Goal: Answer question/provide support

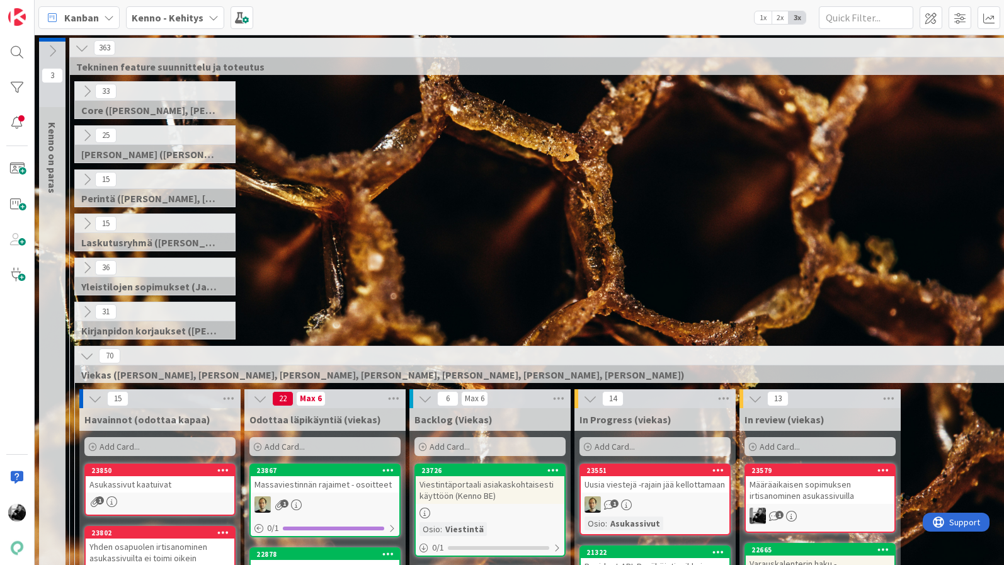
click at [427, 174] on div "15 Perintä ([PERSON_NAME], [PERSON_NAME], [PERSON_NAME], [PERSON_NAME])" at bounding box center [572, 192] width 1001 height 44
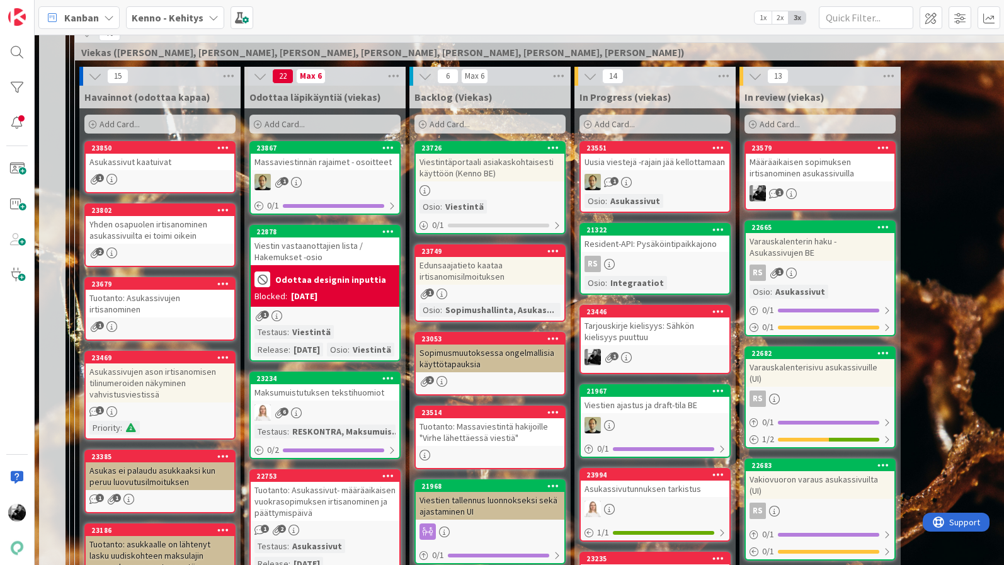
scroll to position [320, 0]
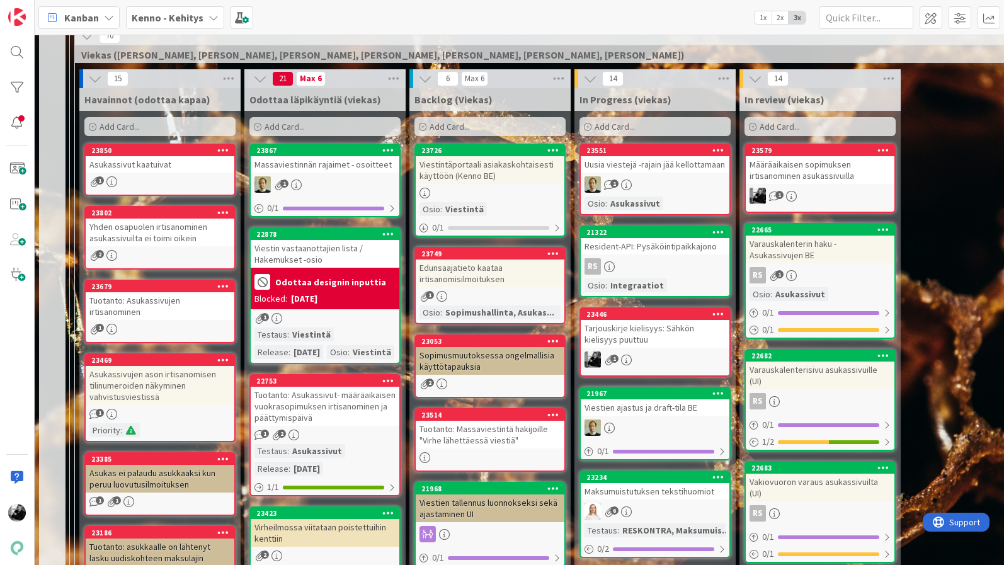
click at [645, 340] on div "Tarjouskirje kielisyys: Sähkön kielisyys puuttuu" at bounding box center [655, 334] width 149 height 28
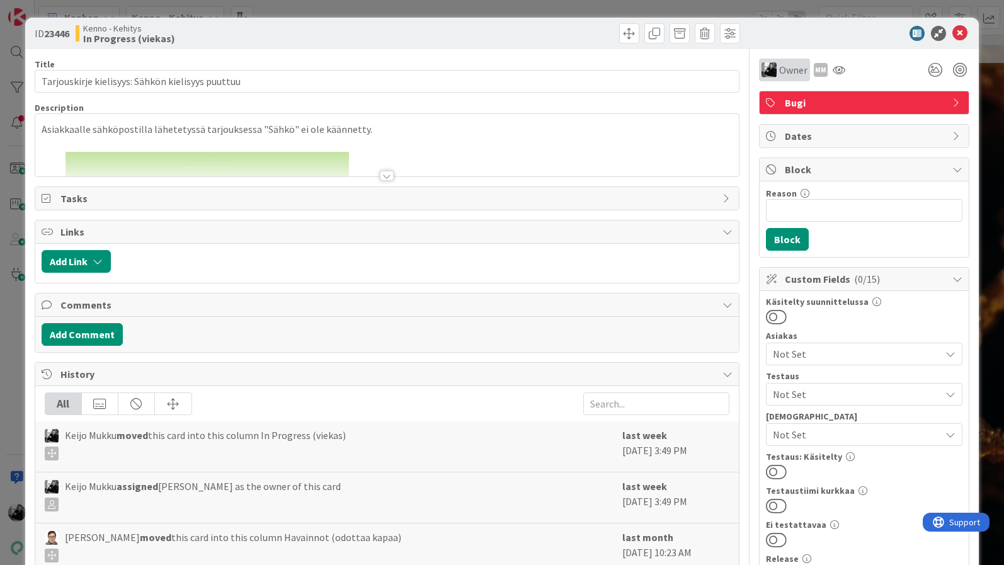
click at [791, 73] on span "Owner" at bounding box center [794, 69] width 28 height 15
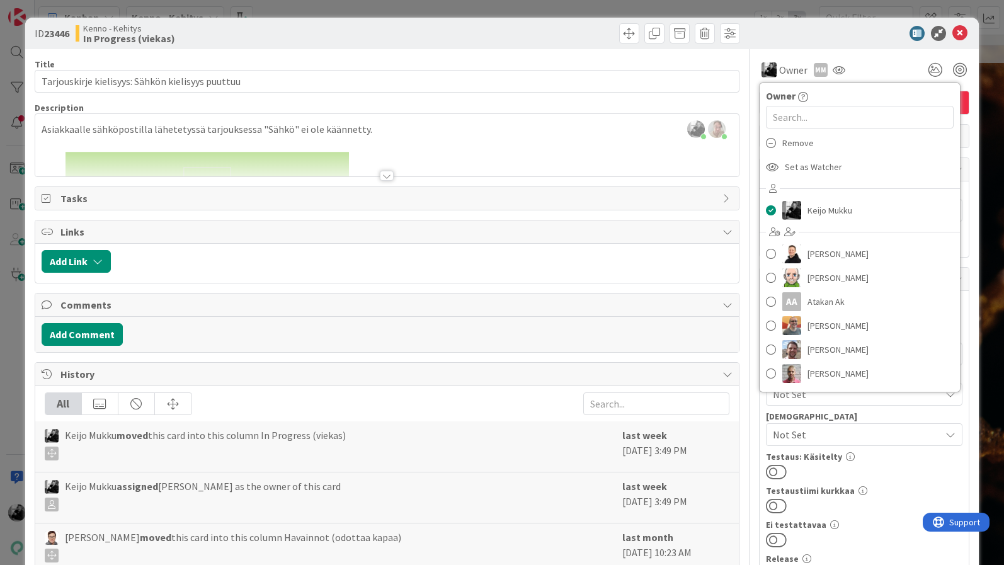
click at [837, 29] on div at bounding box center [858, 33] width 223 height 15
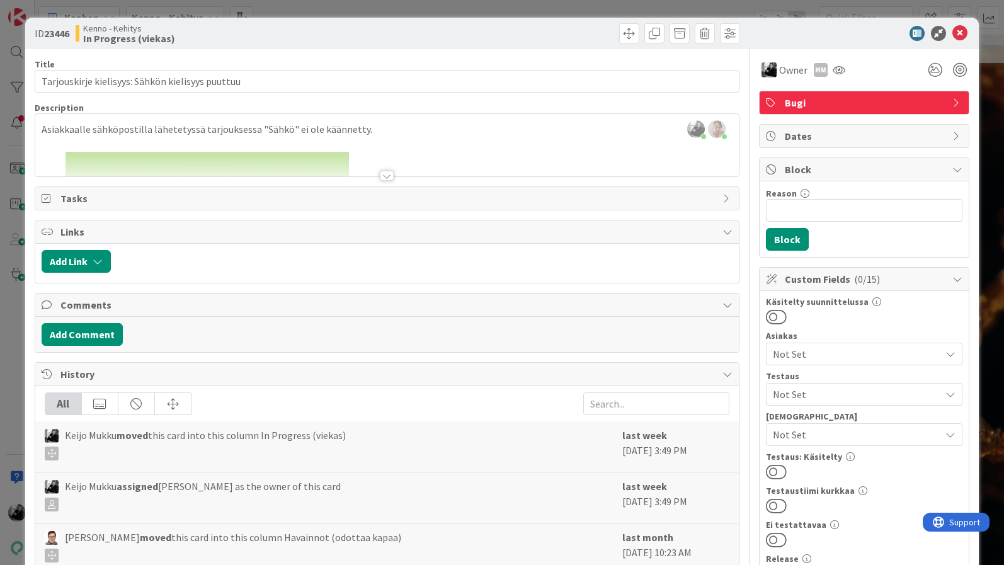
click at [377, 175] on div at bounding box center [387, 160] width 704 height 32
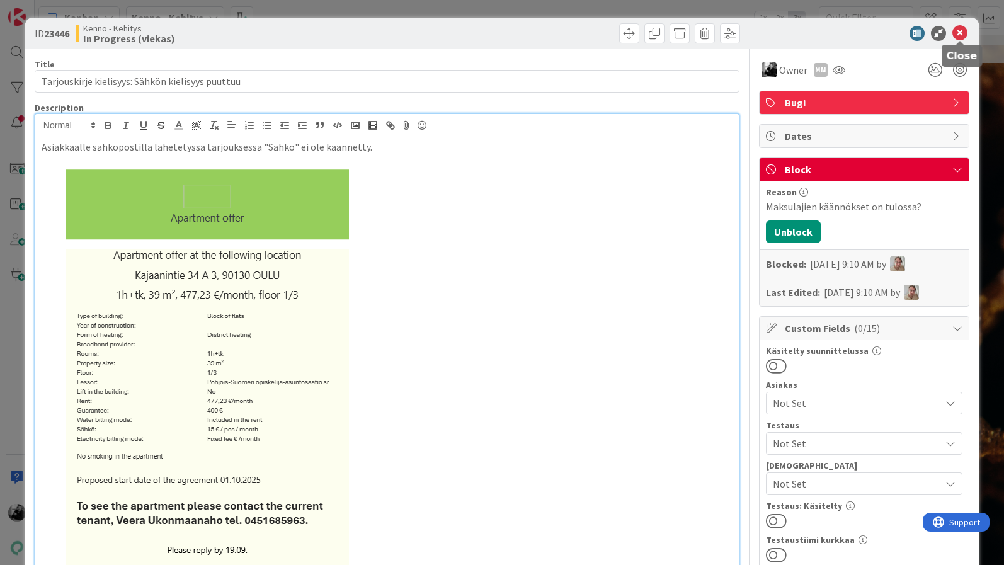
click at [961, 31] on icon at bounding box center [960, 33] width 15 height 15
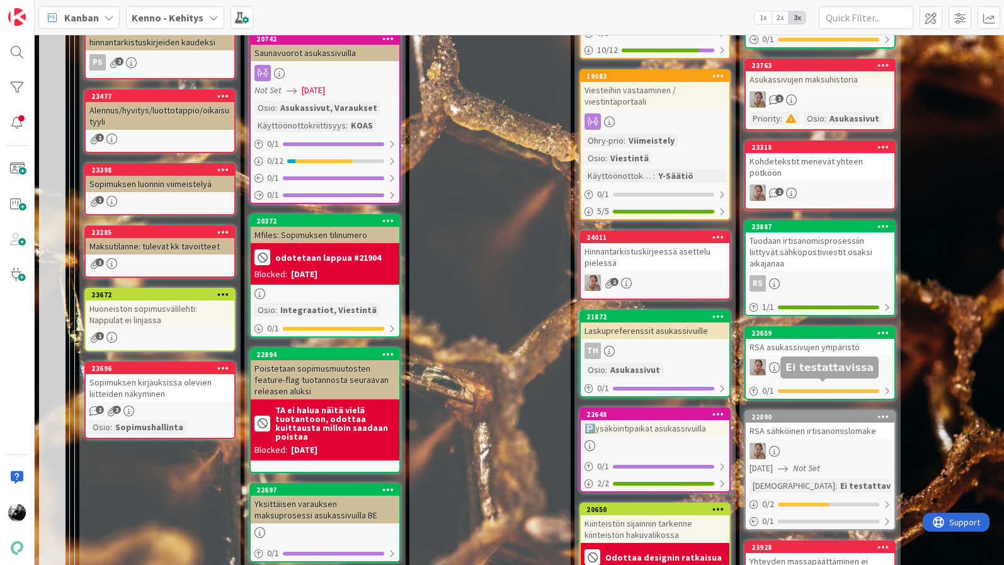
scroll to position [1275, 0]
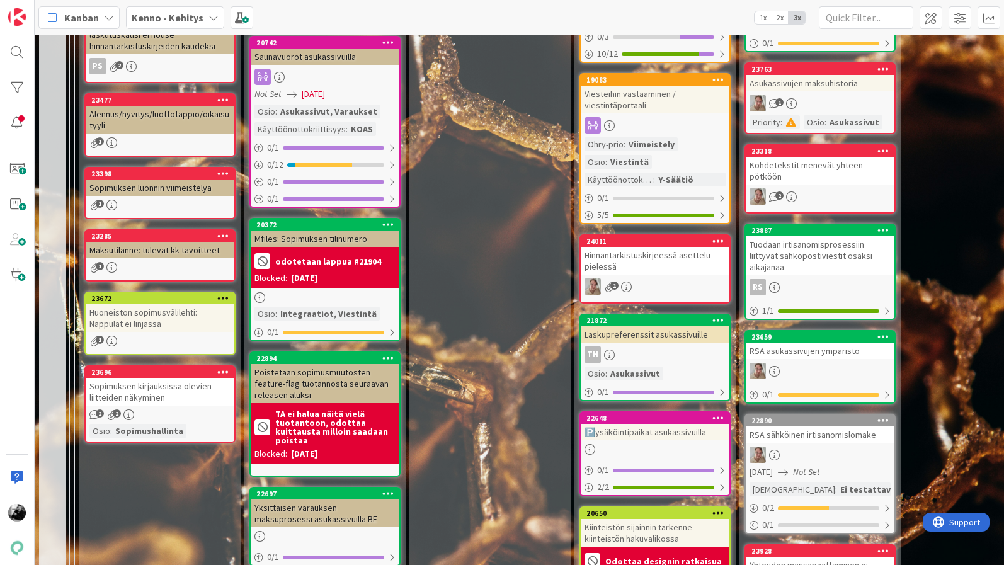
drag, startPoint x: 406, startPoint y: 335, endPoint x: 285, endPoint y: 304, distance: 124.9
click at [391, 335] on div "21 Max 6 Odottaa läpikäyntiä (viekas) Add Card... 23867 Massaviestinnän rajaime…" at bounding box center [325, 303] width 165 height 2379
click at [181, 190] on div "Sopimuksen luonnin viimeistelyä" at bounding box center [160, 188] width 149 height 16
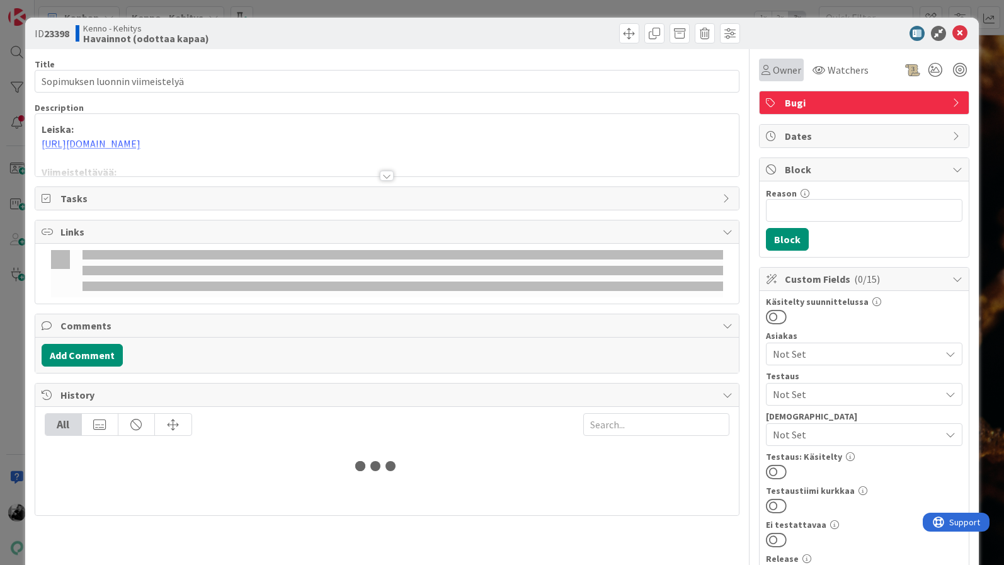
click at [789, 74] on span "Owner" at bounding box center [787, 69] width 28 height 15
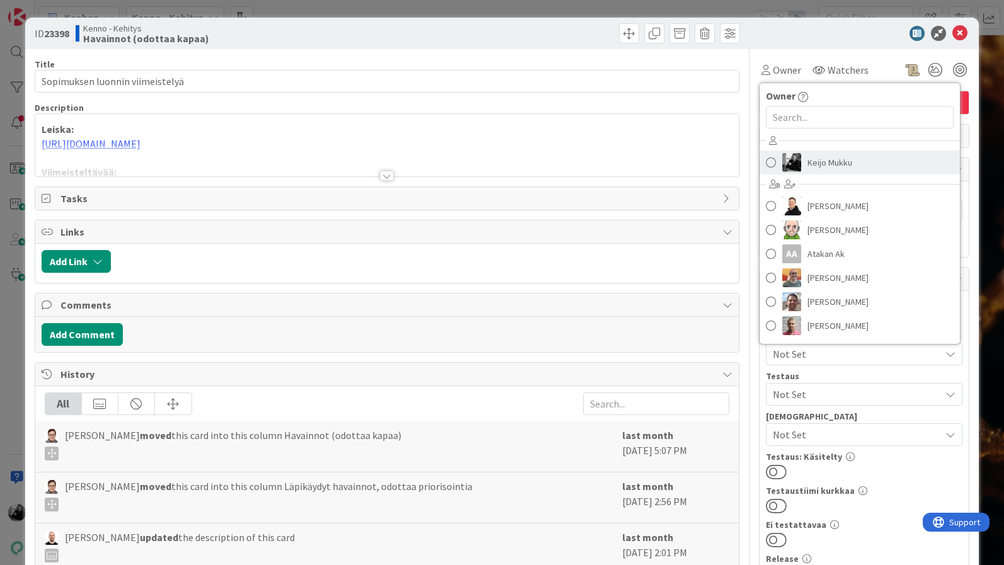
click at [820, 161] on span "Keijo Mukku" at bounding box center [830, 162] width 45 height 19
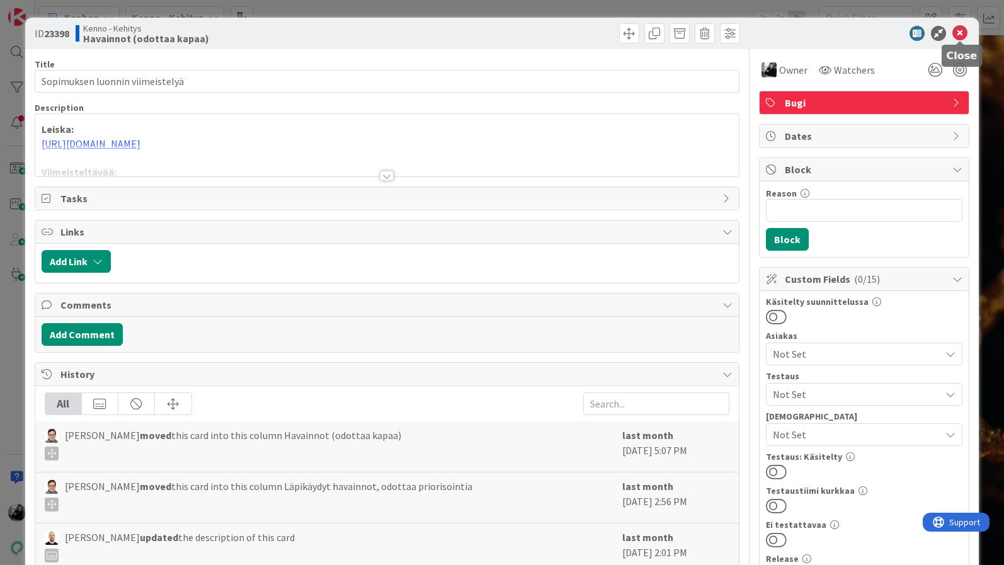
click at [957, 33] on icon at bounding box center [960, 33] width 15 height 15
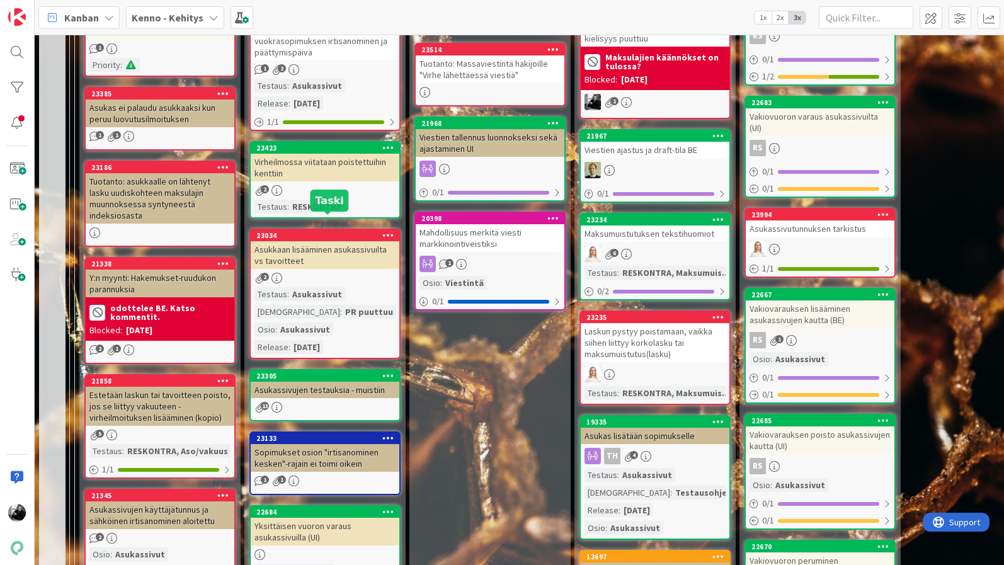
scroll to position [711, 0]
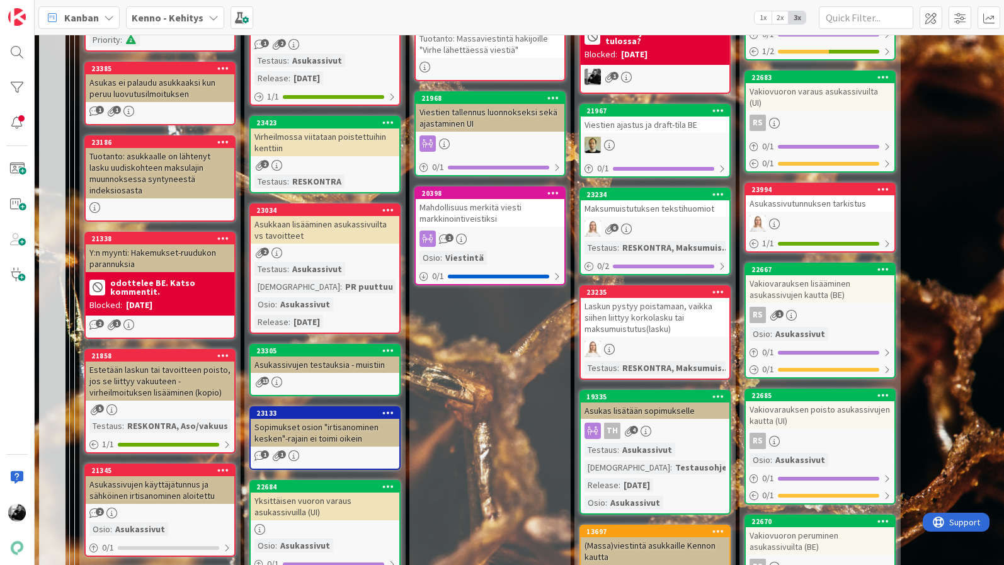
drag, startPoint x: 384, startPoint y: 358, endPoint x: 423, endPoint y: 422, distance: 74.4
drag, startPoint x: 423, startPoint y: 422, endPoint x: 440, endPoint y: 595, distance: 174.8
click at [440, 565] on html "[PERSON_NAME] 1x 2x 3x 3 Kenno on paras 363 Tekninen feature suunnittelu ja tot…" at bounding box center [502, 282] width 1004 height 565
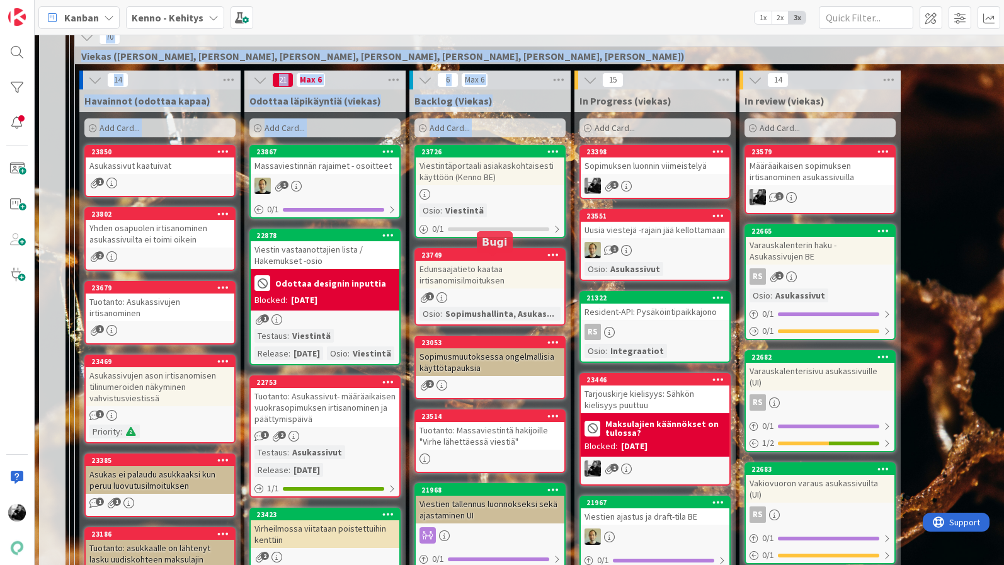
scroll to position [311, 0]
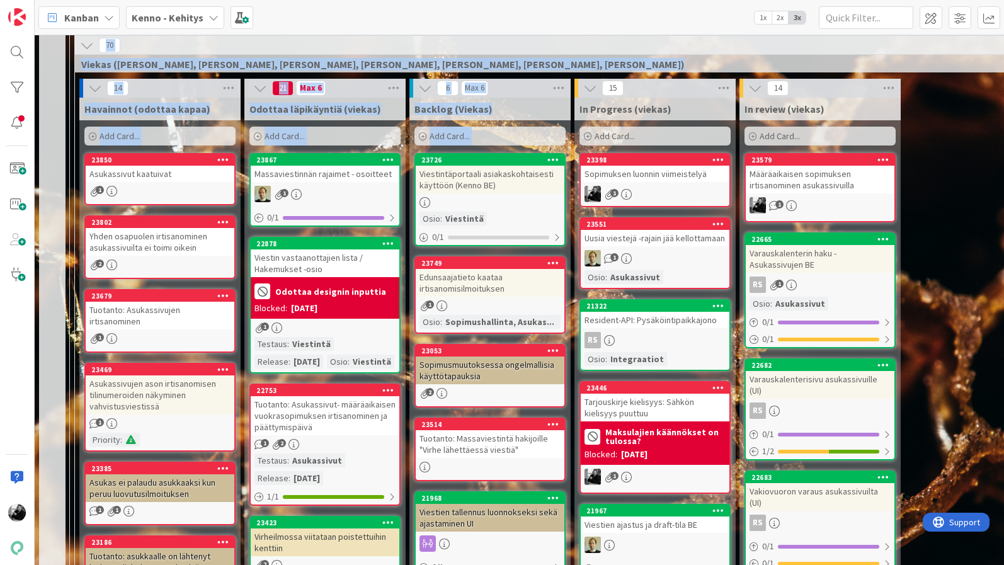
click at [636, 175] on div "Sopimuksen luonnin viimeistelyä" at bounding box center [655, 174] width 149 height 16
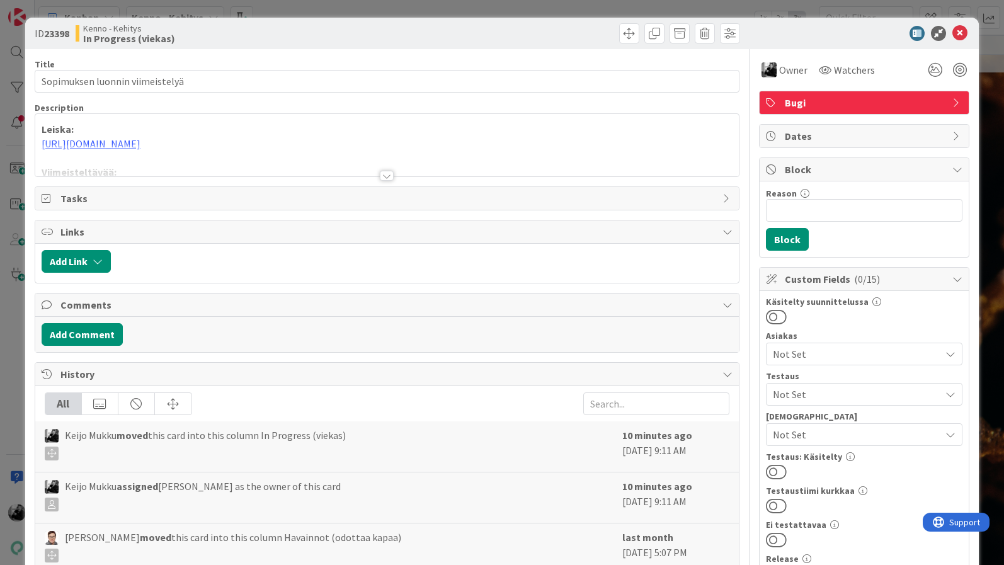
click at [381, 176] on div at bounding box center [387, 176] width 14 height 10
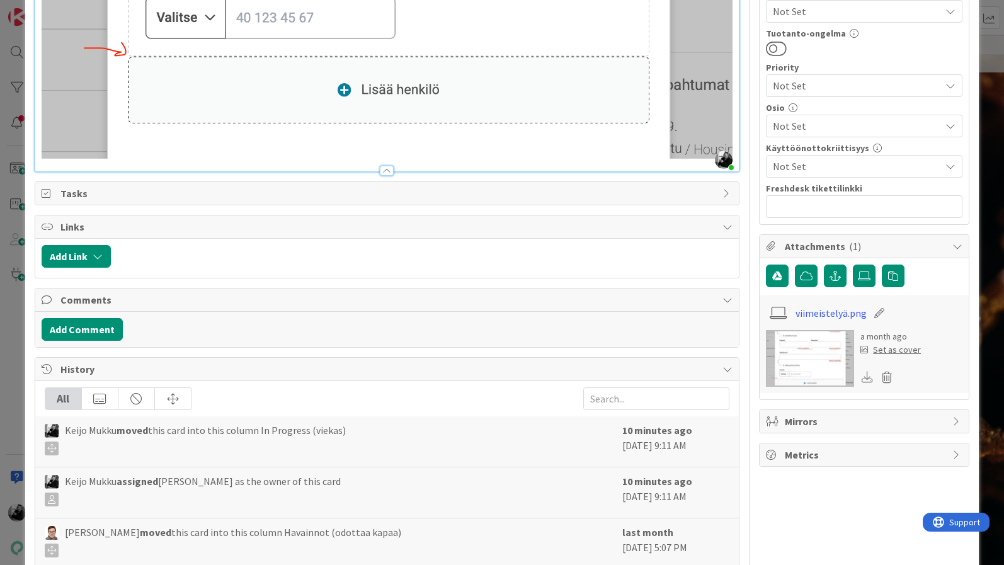
scroll to position [646, 0]
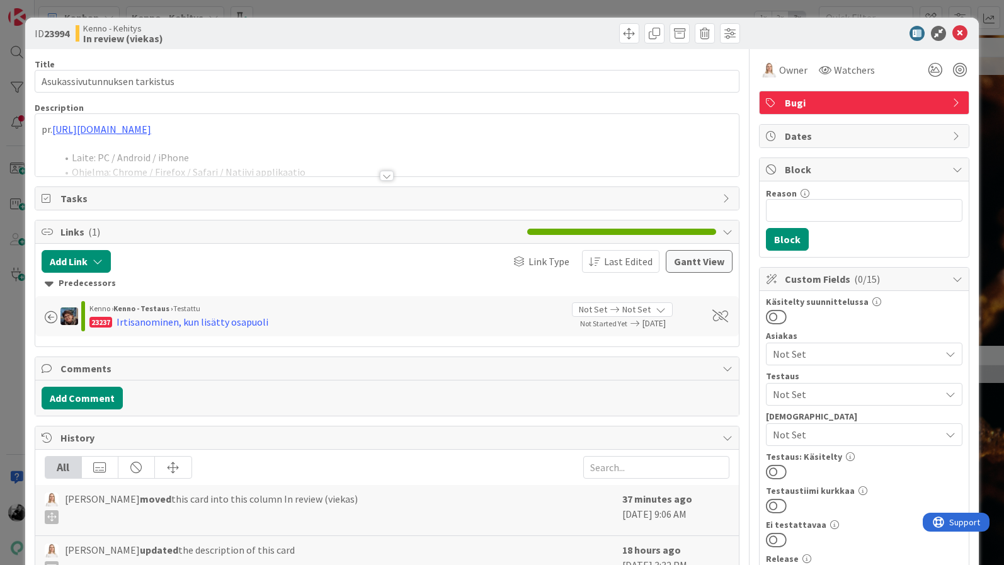
click at [384, 176] on div at bounding box center [387, 176] width 14 height 10
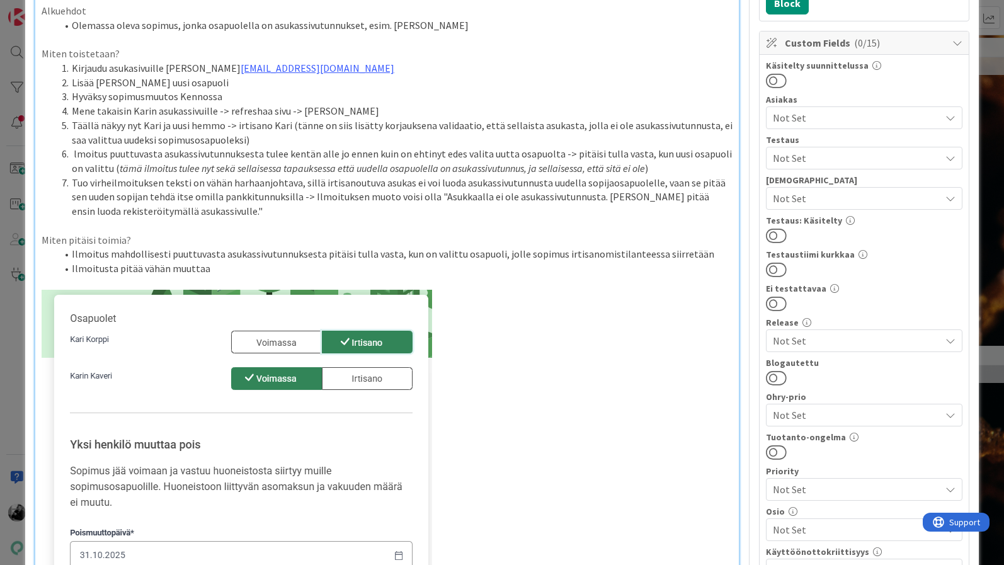
scroll to position [234, 0]
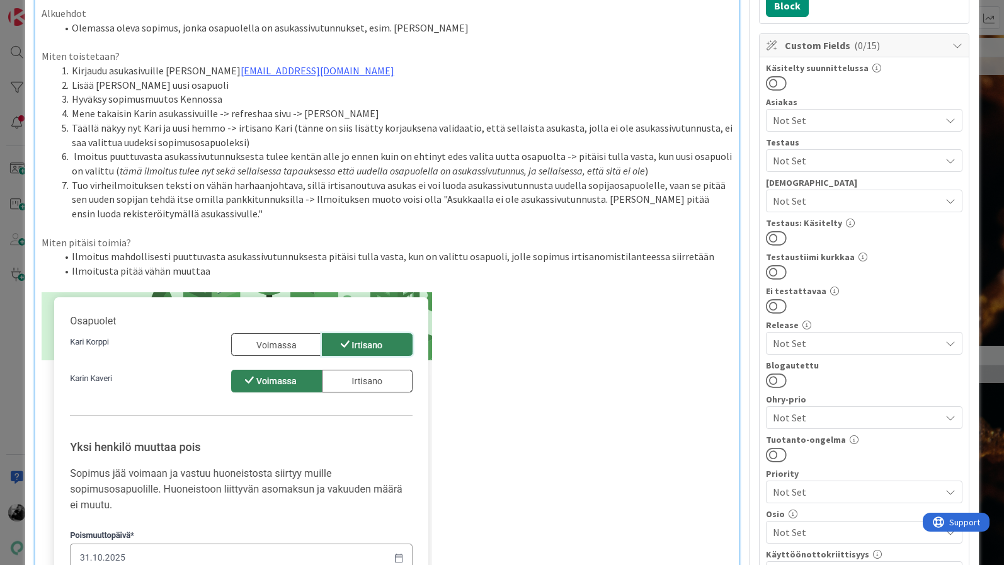
click at [309, 223] on p at bounding box center [387, 228] width 691 height 14
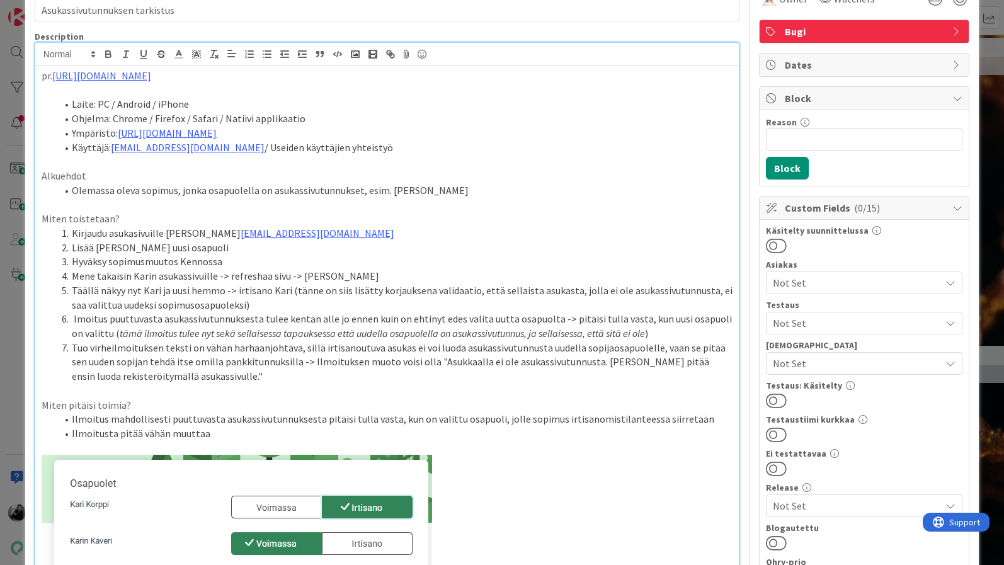
scroll to position [0, 0]
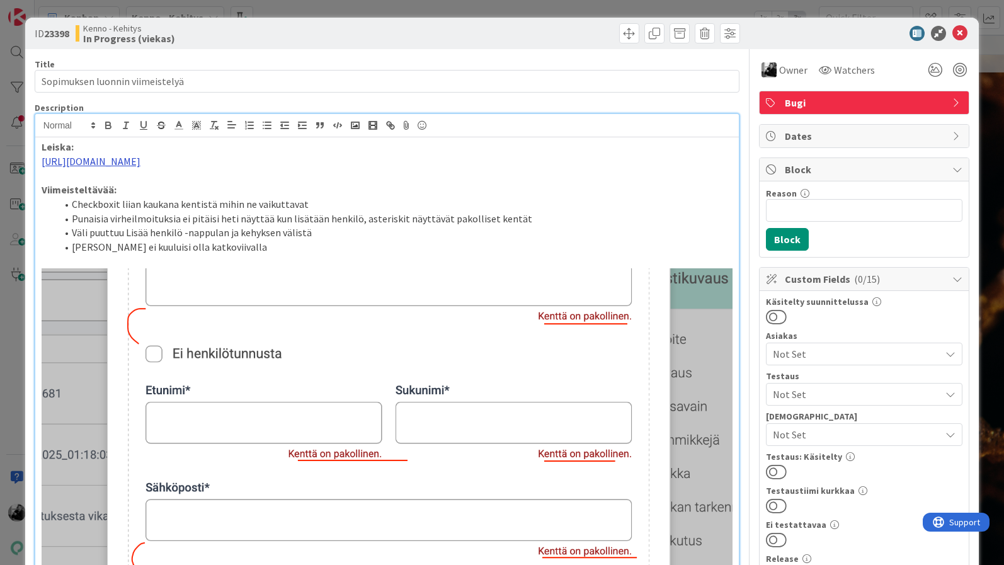
click at [141, 156] on link "[URL][DOMAIN_NAME]" at bounding box center [91, 161] width 99 height 13
click at [307, 202] on link "https://www.figma.com/proto/0IJ8fGlasErUUd7odgirDN/Sopimushallinta?content-scal…" at bounding box center [312, 200] width 86 height 16
click at [250, 255] on li "[PERSON_NAME] ei kuuluisi olla katkoviivalla" at bounding box center [395, 247] width 676 height 14
drag, startPoint x: 321, startPoint y: 246, endPoint x: 124, endPoint y: 245, distance: 196.6
click at [124, 240] on li "Väli puuttuu Lisää henkilö -nappulan ja kehyksen välistä" at bounding box center [395, 233] width 676 height 14
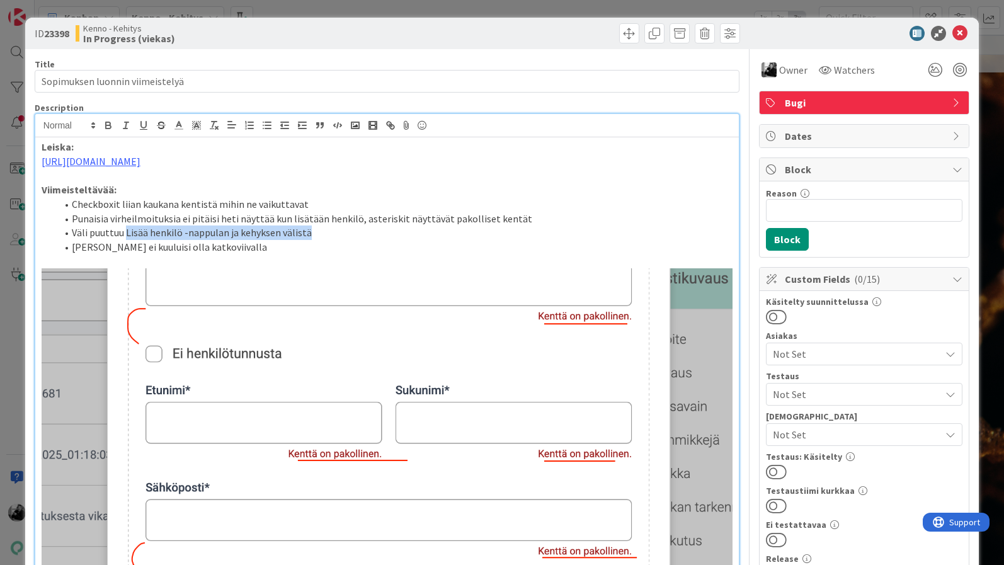
click at [352, 226] on li "Punaisia virheilmoituksia ei pitäisi heti näyttää kun lisätään henkilö, asteris…" at bounding box center [395, 219] width 676 height 14
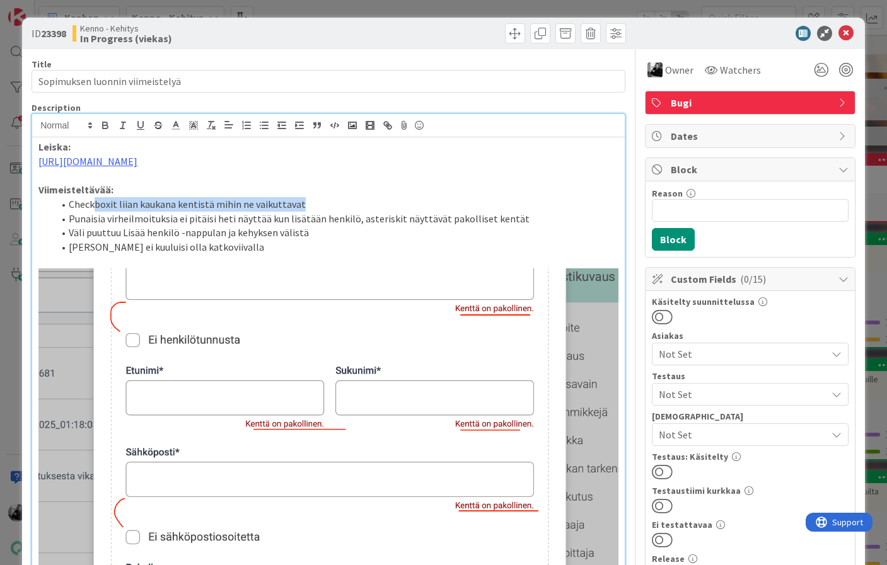
drag, startPoint x: 305, startPoint y: 233, endPoint x: 94, endPoint y: 237, distance: 211.1
click at [94, 212] on li "Checkboxit liian kaukana kentistä mihin ne vaikuttavat" at bounding box center [336, 204] width 565 height 14
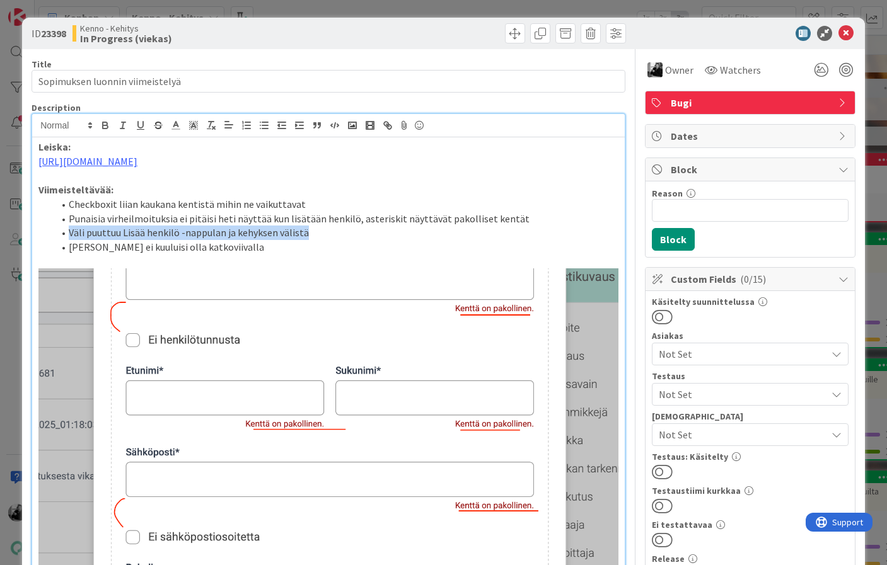
drag, startPoint x: 319, startPoint y: 265, endPoint x: 67, endPoint y: 265, distance: 251.4
click at [67, 240] on li "Väli puuttuu Lisää henkilö -nappulan ja kehyksen välistä" at bounding box center [336, 233] width 565 height 14
copy li "Väli puuttuu Lisää henkilö -nappulan ja kehyksen välistä"
drag, startPoint x: 68, startPoint y: 31, endPoint x: 44, endPoint y: 32, distance: 24.0
click at [44, 32] on b "23398" at bounding box center [53, 33] width 25 height 13
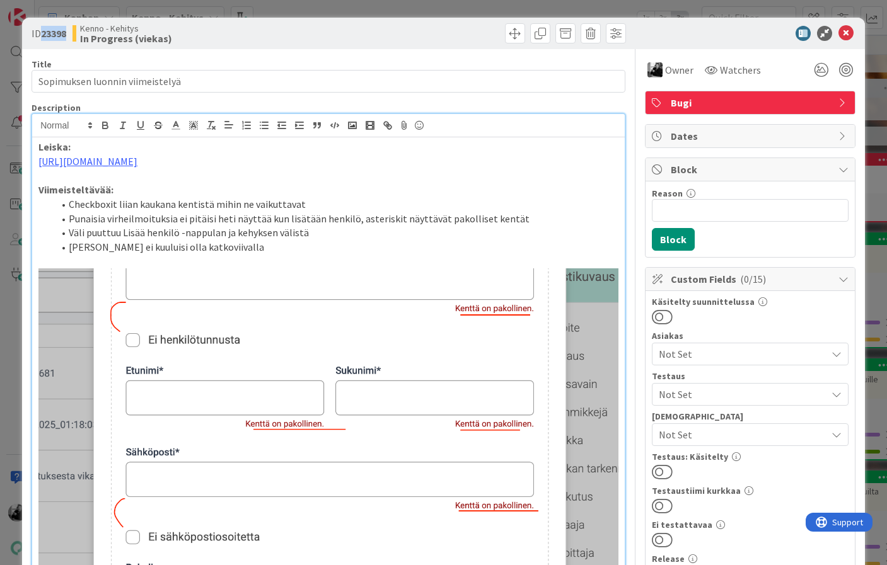
copy b "23398"
drag, startPoint x: 321, startPoint y: 264, endPoint x: 69, endPoint y: 268, distance: 252.1
click at [69, 240] on li "Väli puuttuu Lisää henkilö -nappulan ja kehyksen välistä" at bounding box center [336, 233] width 565 height 14
copy li "Väli puuttuu Lisää henkilö -nappulan ja kehyksen välistä"
drag, startPoint x: 314, startPoint y: 230, endPoint x: 71, endPoint y: 236, distance: 244.0
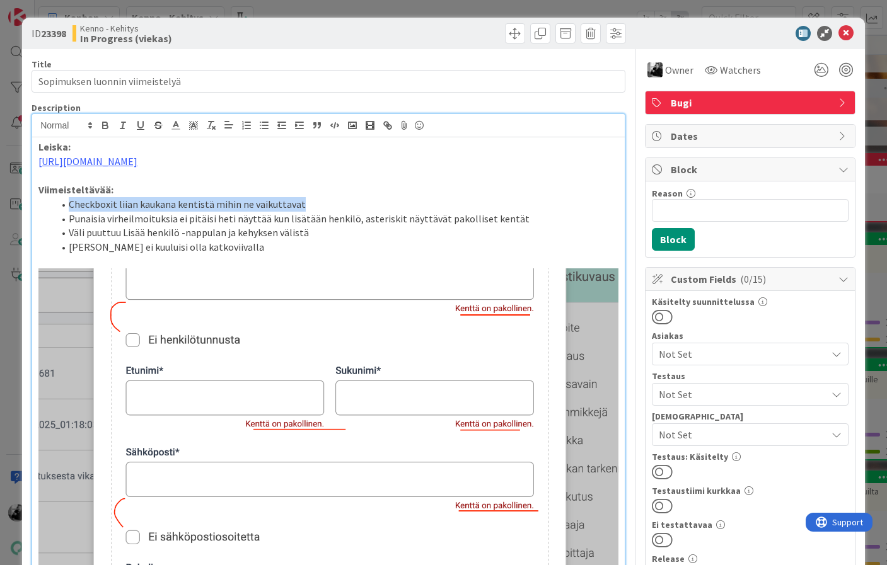
click at [71, 212] on li "Checkboxit liian kaukana kentistä mihin ne vaikuttavat" at bounding box center [336, 204] width 565 height 14
copy li "Checkboxit liian kaukana kentistä mihin ne vaikuttavat"
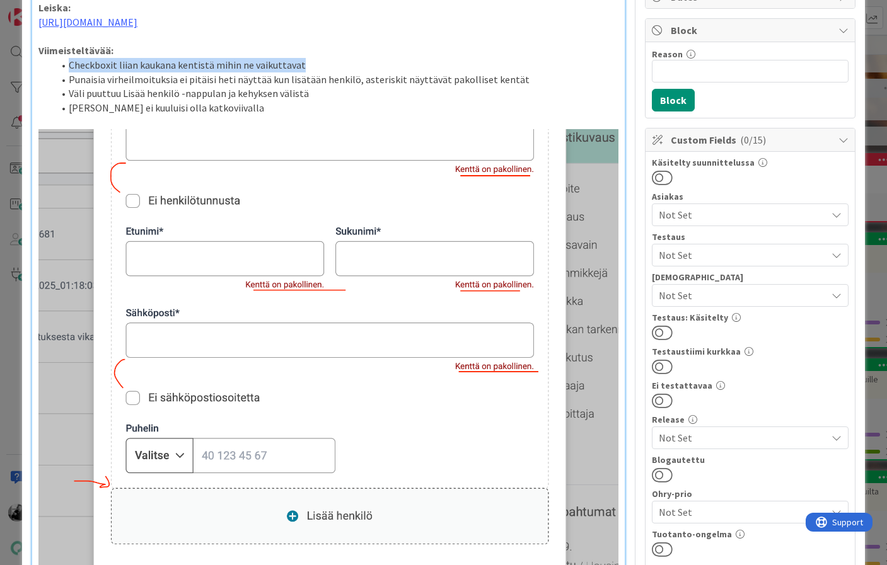
scroll to position [135, 0]
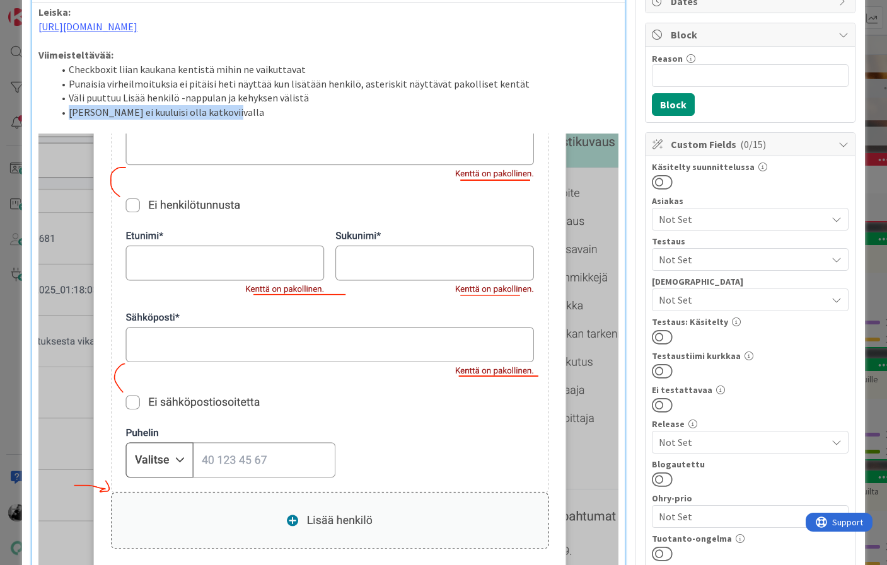
drag, startPoint x: 230, startPoint y: 143, endPoint x: 71, endPoint y: 142, distance: 158.8
click at [71, 120] on li "[PERSON_NAME] ei kuuluisi olla katkoviivalla" at bounding box center [336, 112] width 565 height 14
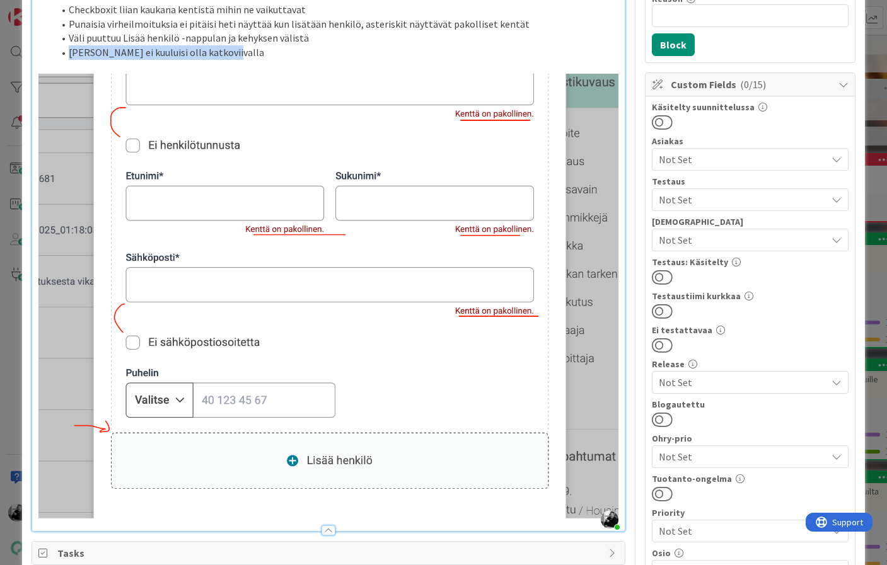
scroll to position [0, 0]
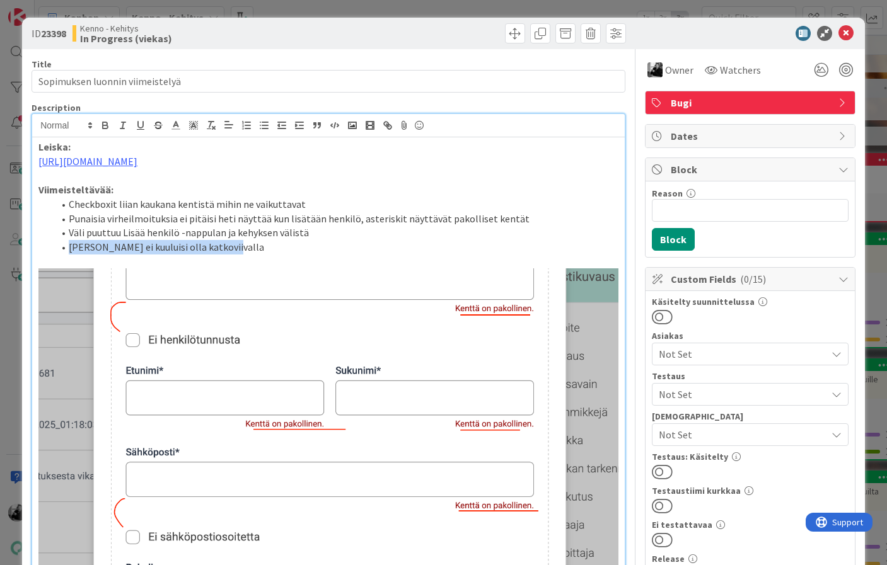
click at [260, 255] on li "[PERSON_NAME] ei kuuluisi olla katkoviivalla" at bounding box center [336, 247] width 565 height 14
drag, startPoint x: 236, startPoint y: 276, endPoint x: 68, endPoint y: 277, distance: 167.6
click at [68, 255] on li "[PERSON_NAME] ei kuuluisi olla katkoviivalla" at bounding box center [336, 247] width 565 height 14
copy li "[PERSON_NAME] ei kuuluisi olla katkoviivalla"
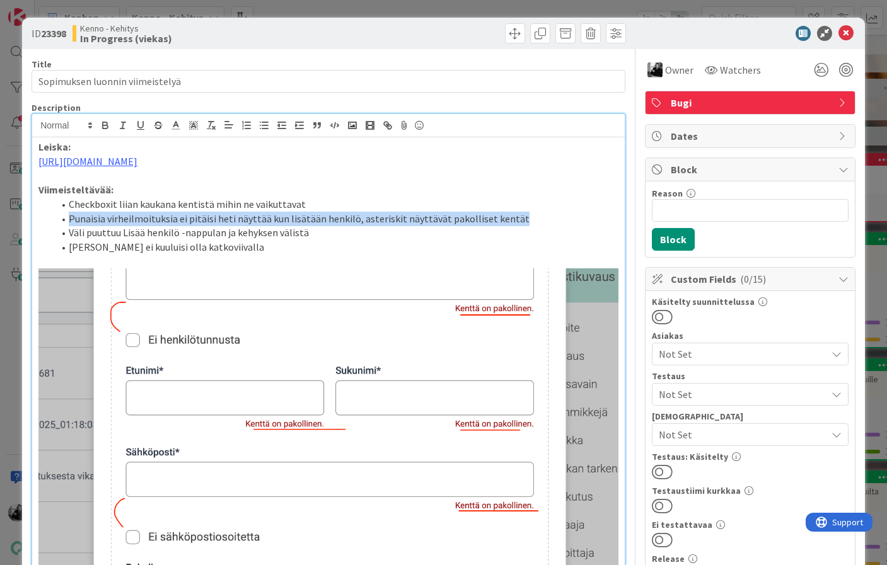
drag, startPoint x: 522, startPoint y: 250, endPoint x: 64, endPoint y: 245, distance: 458.2
click at [64, 226] on li "Punaisia virheilmoituksia ei pitäisi heti näyttää kun lisätään henkilö, asteris…" at bounding box center [336, 219] width 565 height 14
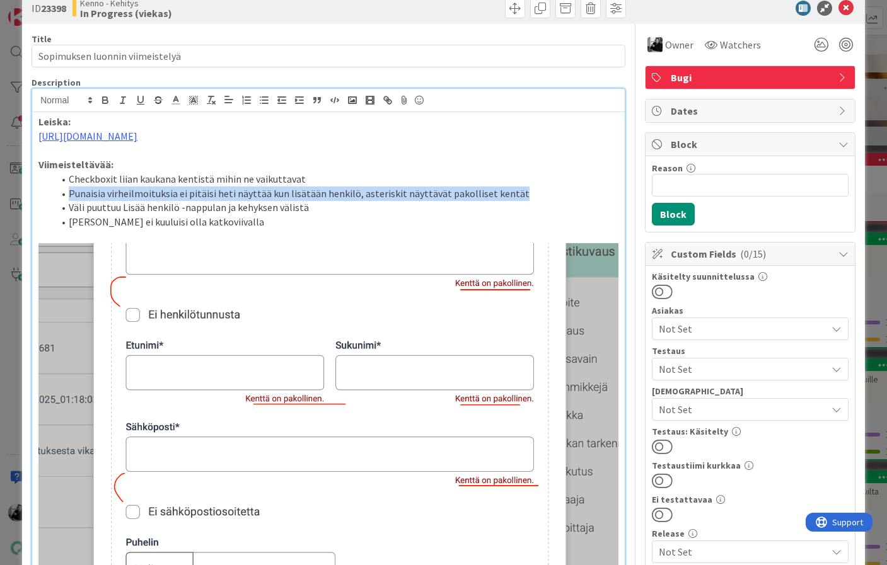
scroll to position [26, 0]
